Goal: Transaction & Acquisition: Purchase product/service

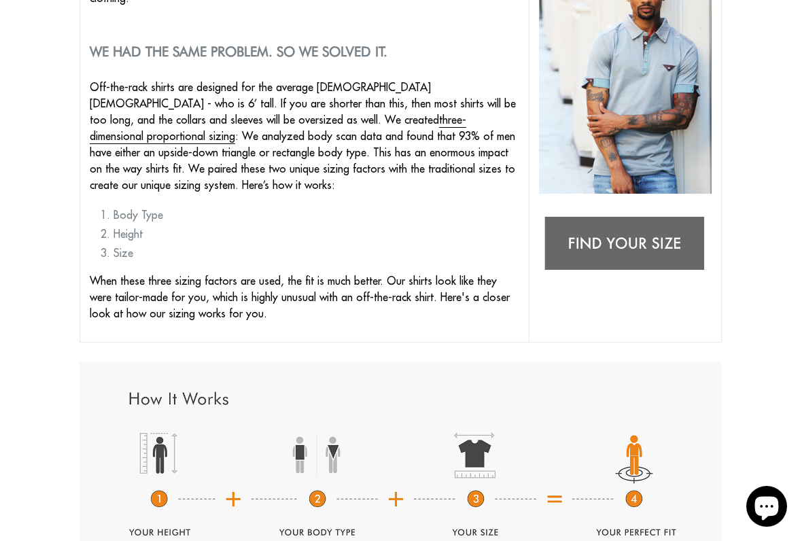
click at [627, 233] on img at bounding box center [625, 244] width 173 height 68
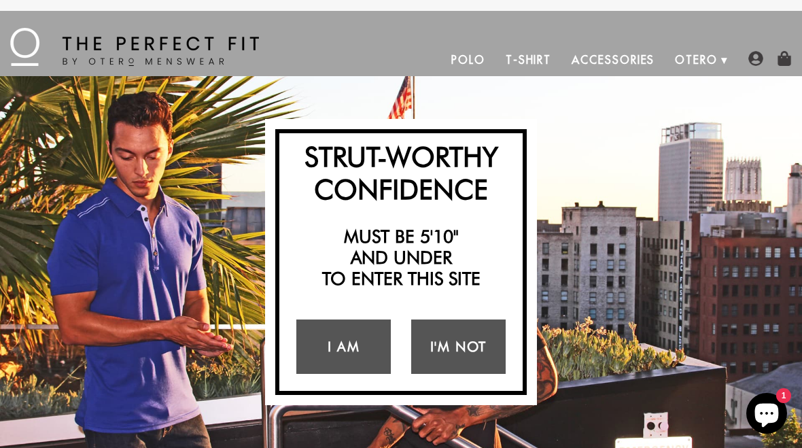
click at [373, 349] on link "I Am" at bounding box center [343, 347] width 95 height 54
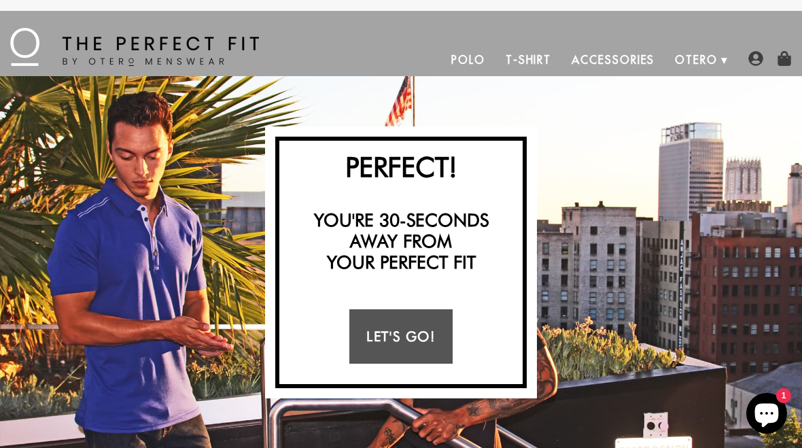
click at [426, 340] on link "Let's Go!" at bounding box center [401, 336] width 103 height 54
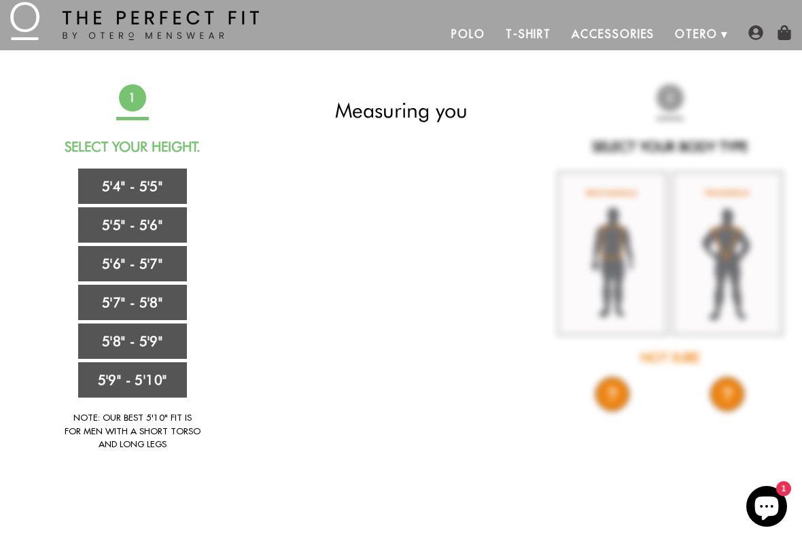
scroll to position [28, 0]
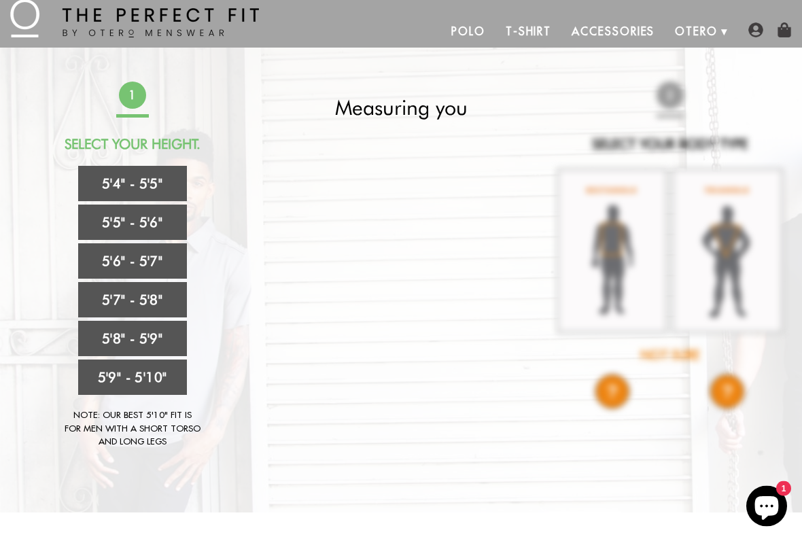
click at [153, 194] on link "5'4" - 5'5"" at bounding box center [132, 184] width 109 height 35
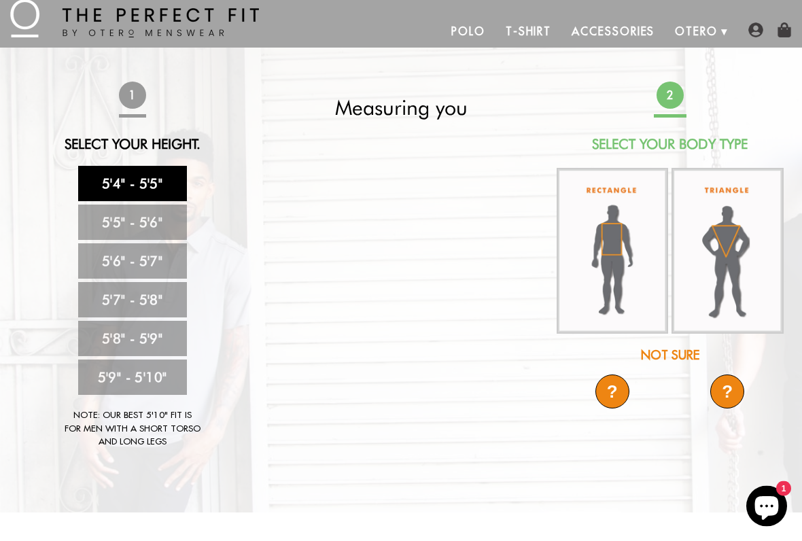
scroll to position [29, 0]
click at [624, 259] on img at bounding box center [613, 251] width 112 height 167
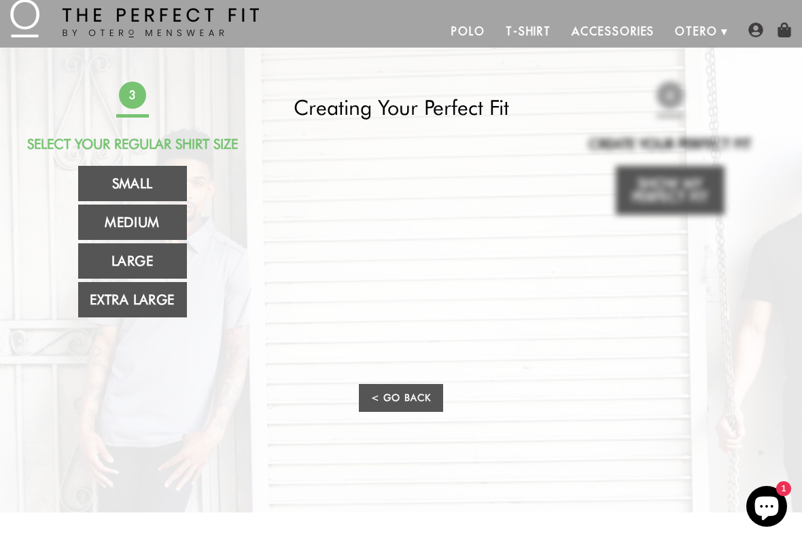
click at [168, 258] on link "Large" at bounding box center [132, 260] width 109 height 35
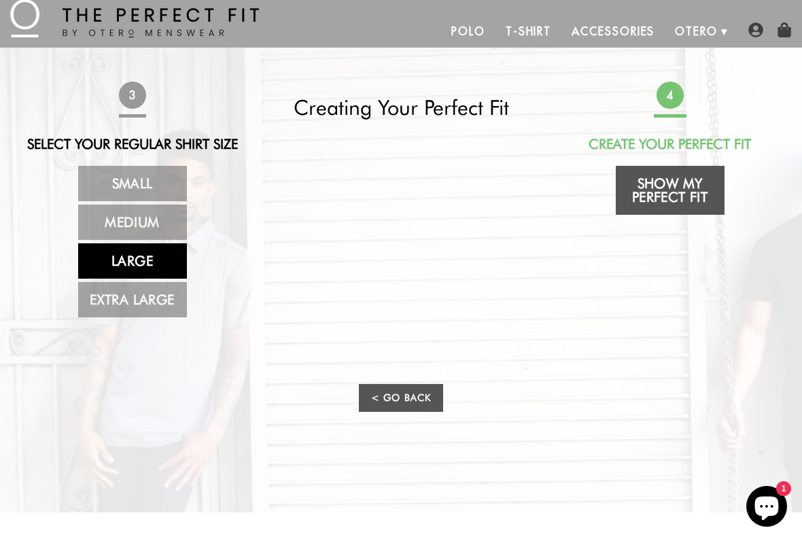
click at [694, 186] on link "Show My Perfect Fit" at bounding box center [670, 190] width 109 height 49
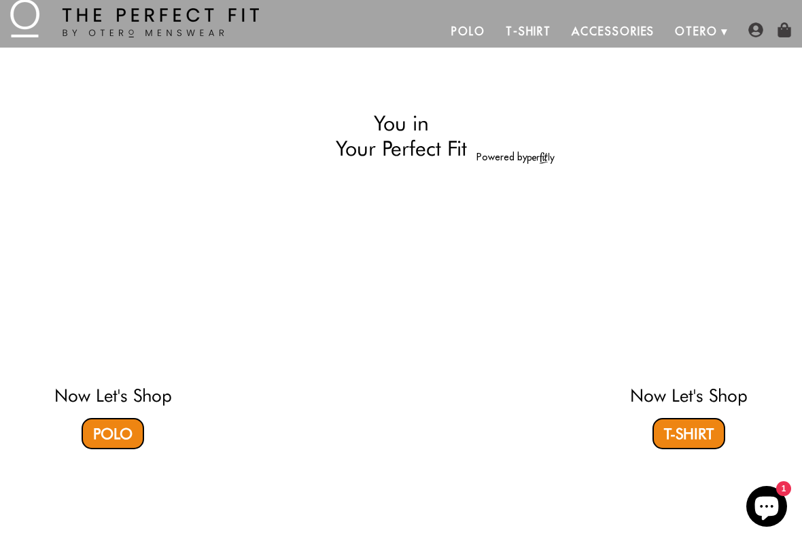
select select "L"
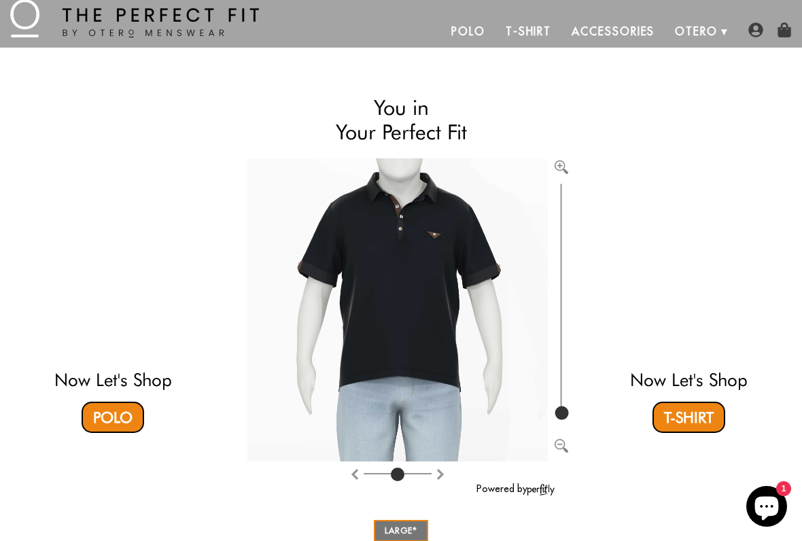
click at [89, 417] on link "Polo" at bounding box center [113, 417] width 63 height 31
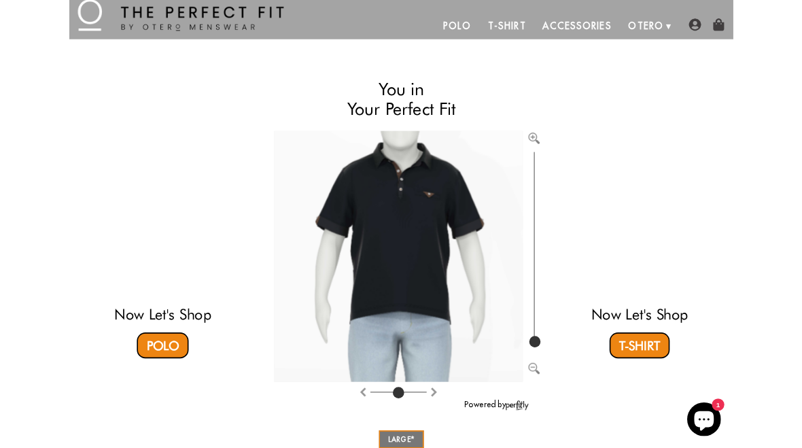
scroll to position [67, 0]
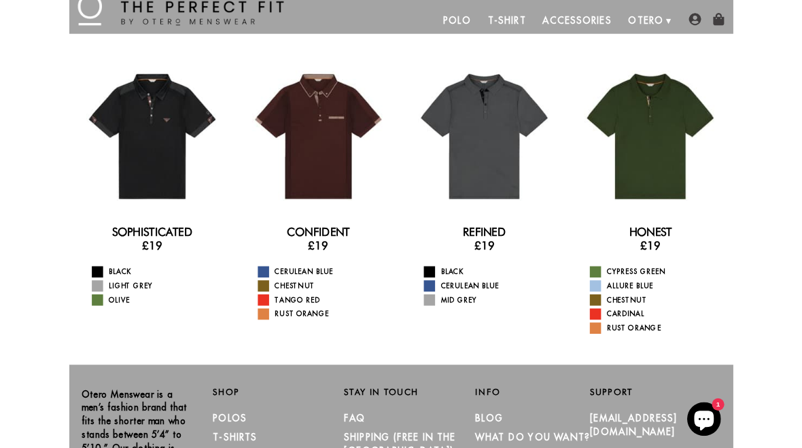
scroll to position [36, 0]
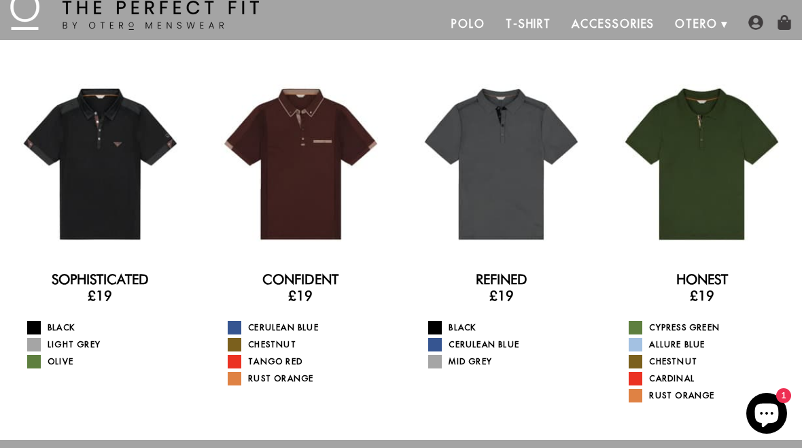
click at [644, 392] on link "Rust Orange" at bounding box center [710, 396] width 163 height 14
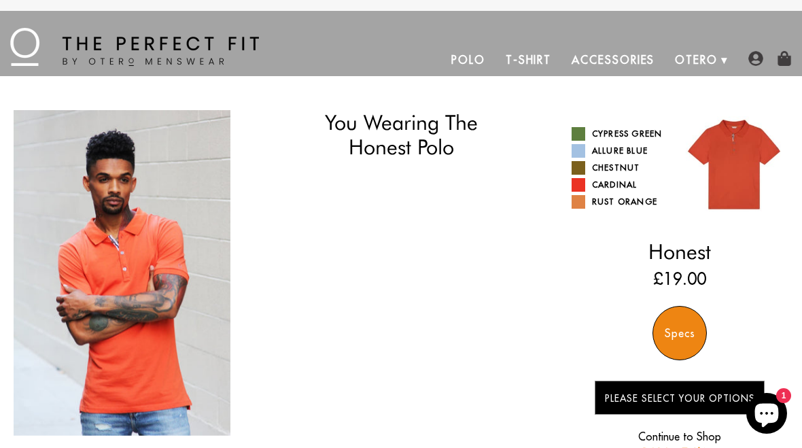
select select "L"
